Goal: Task Accomplishment & Management: Use online tool/utility

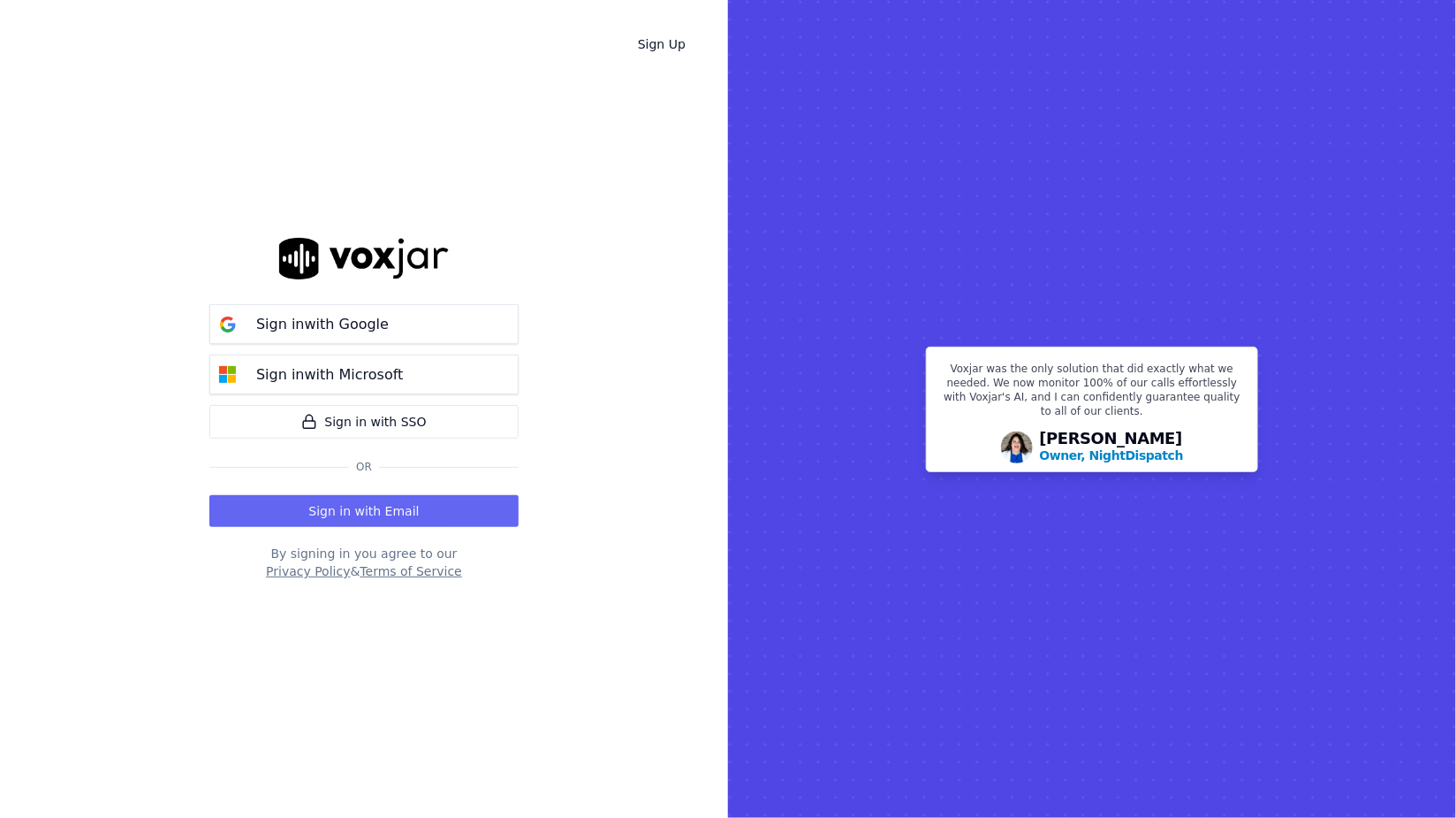
click at [385, 502] on button "Sign in with Email" at bounding box center [364, 511] width 309 height 32
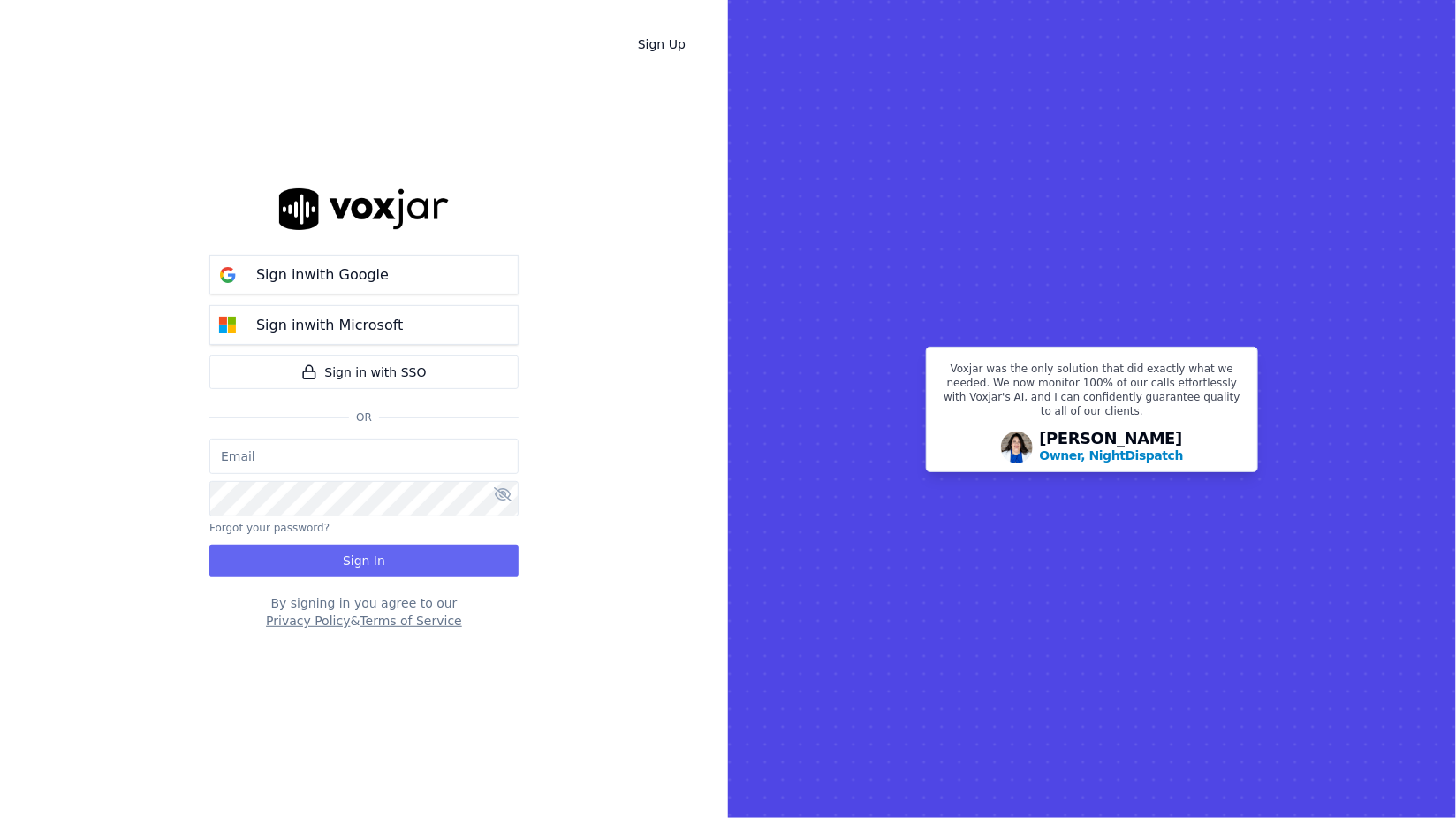
type input "[EMAIL_ADDRESS][DOMAIN_NAME]"
click at [385, 558] on button "Sign In" at bounding box center [364, 561] width 309 height 32
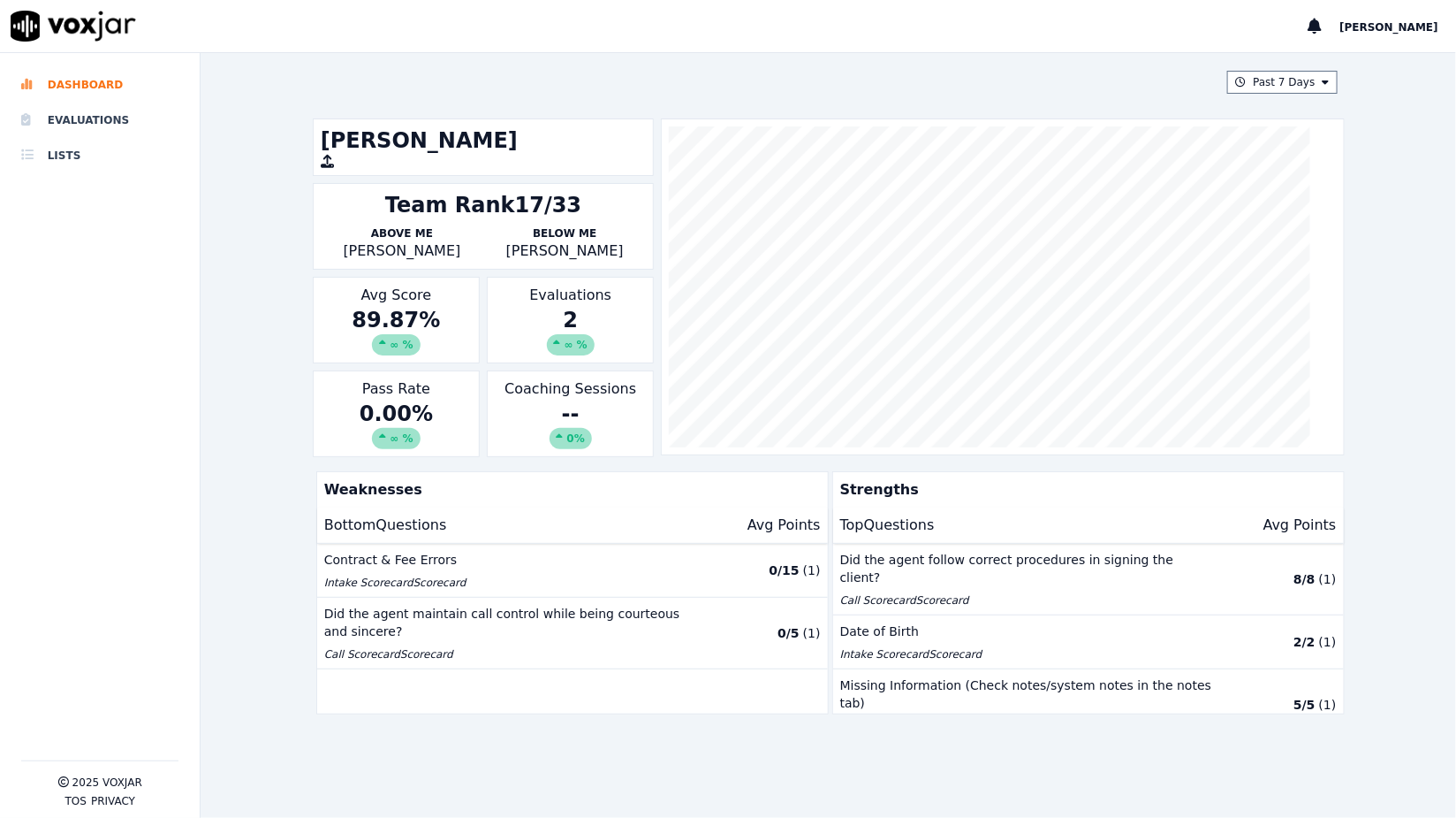
drag, startPoint x: 90, startPoint y: 117, endPoint x: 197, endPoint y: 176, distance: 122.2
click at [90, 118] on li "Evaluations" at bounding box center [100, 120] width 157 height 35
